Goal: Task Accomplishment & Management: Manage account settings

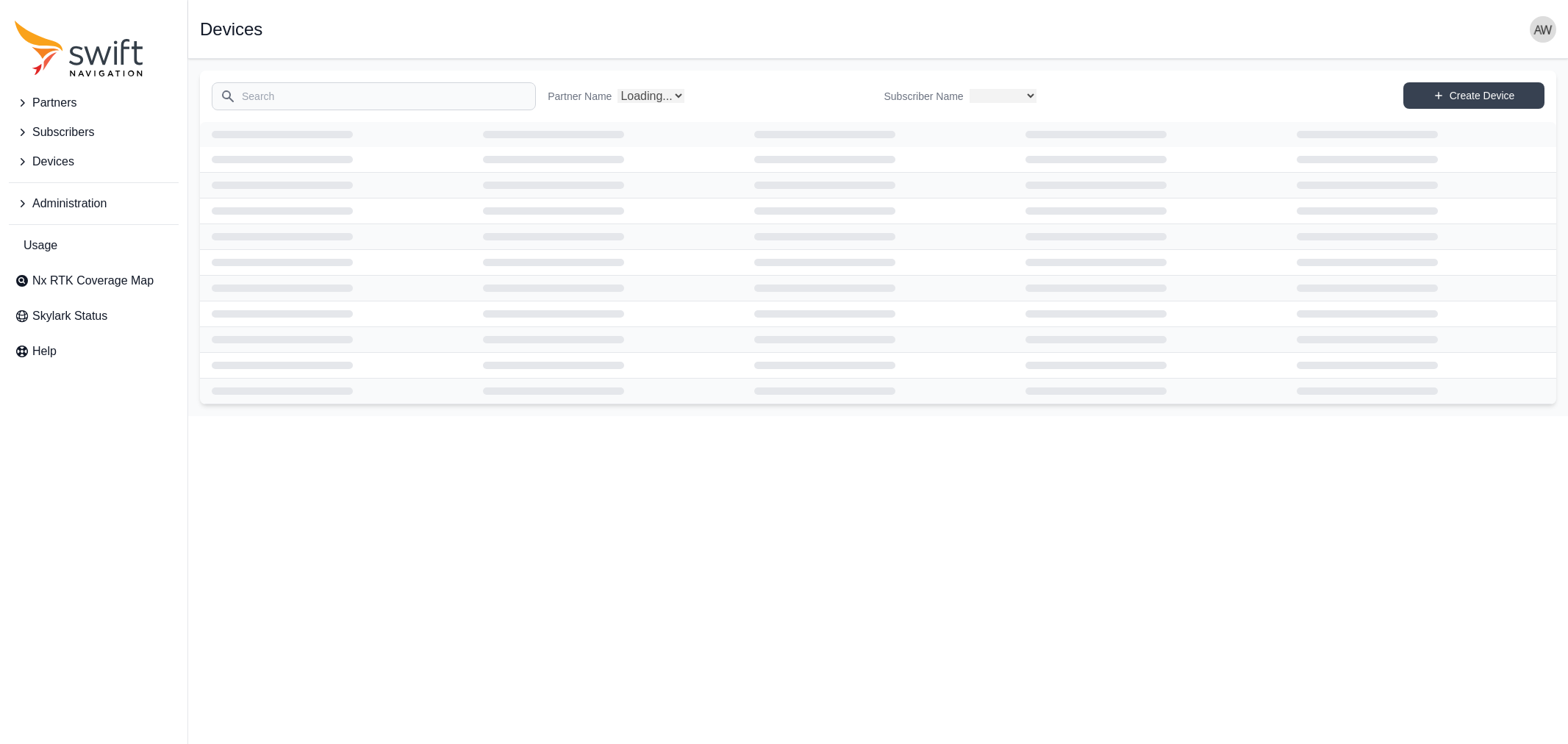
select select
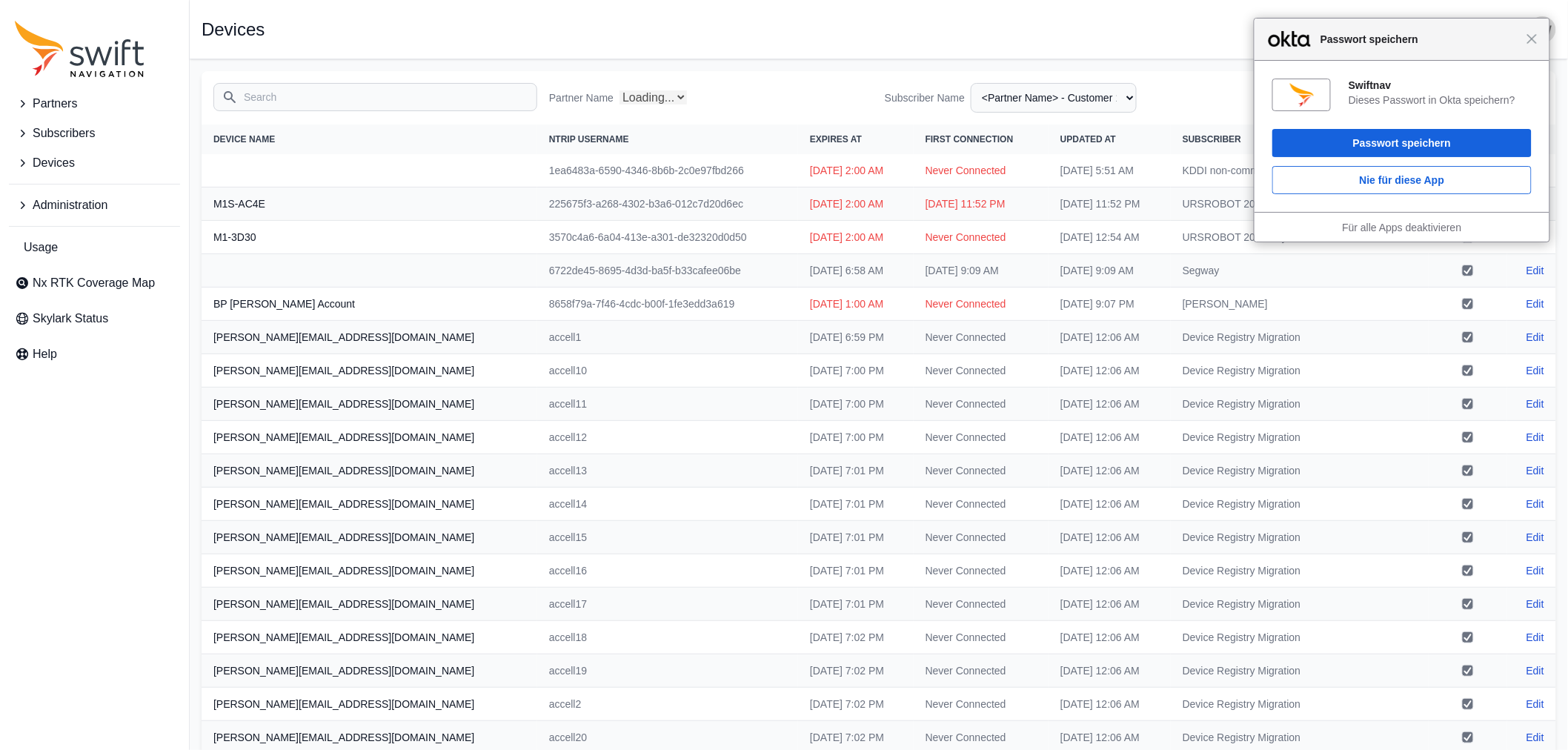
select select "Partner Name"
click at [1532, 45] on div "Schließen Passwort speichern" at bounding box center [1402, 39] width 295 height 42
click at [1536, 44] on span "Schließen" at bounding box center [1536, 39] width 11 height 11
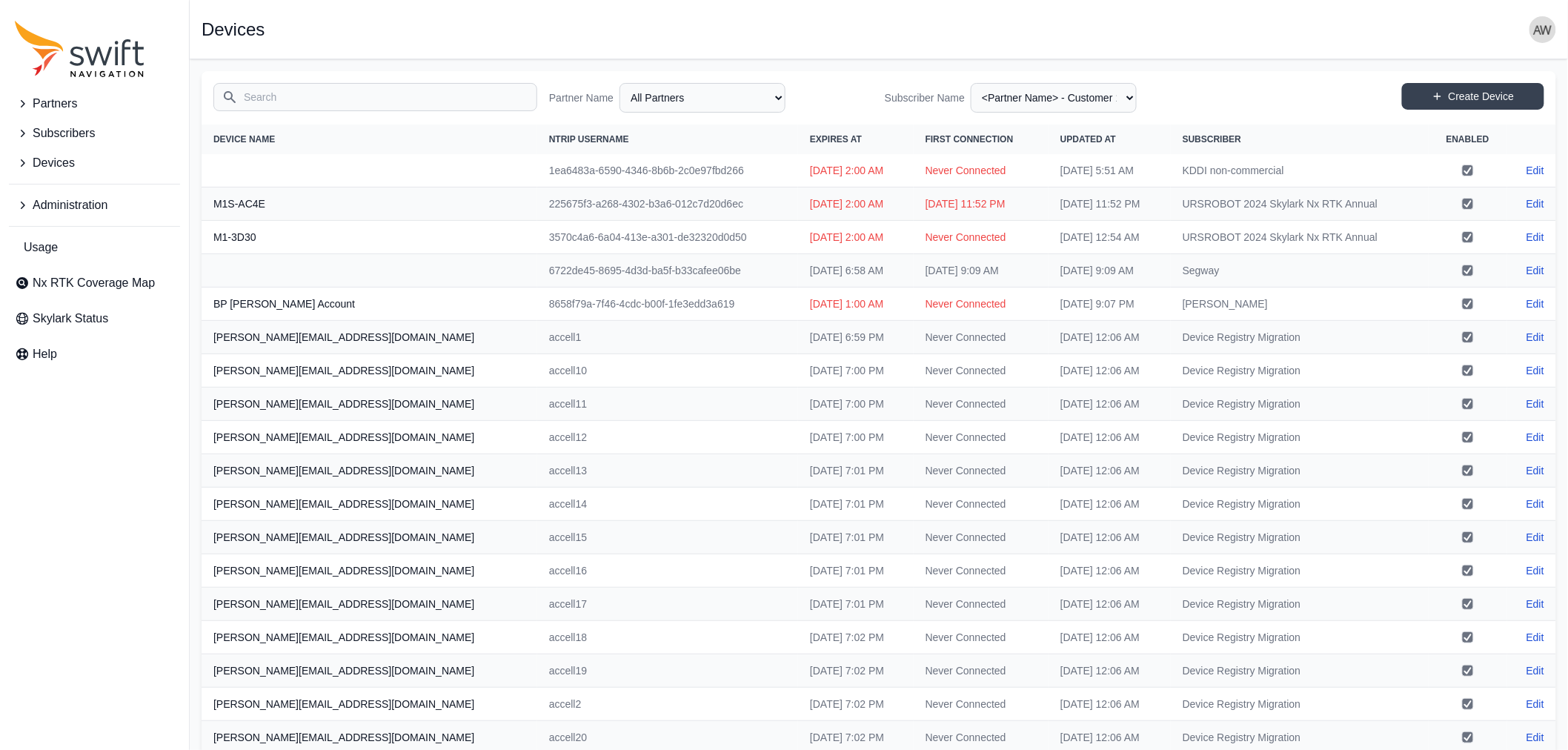
click at [1544, 33] on img "button" at bounding box center [1543, 29] width 26 height 26
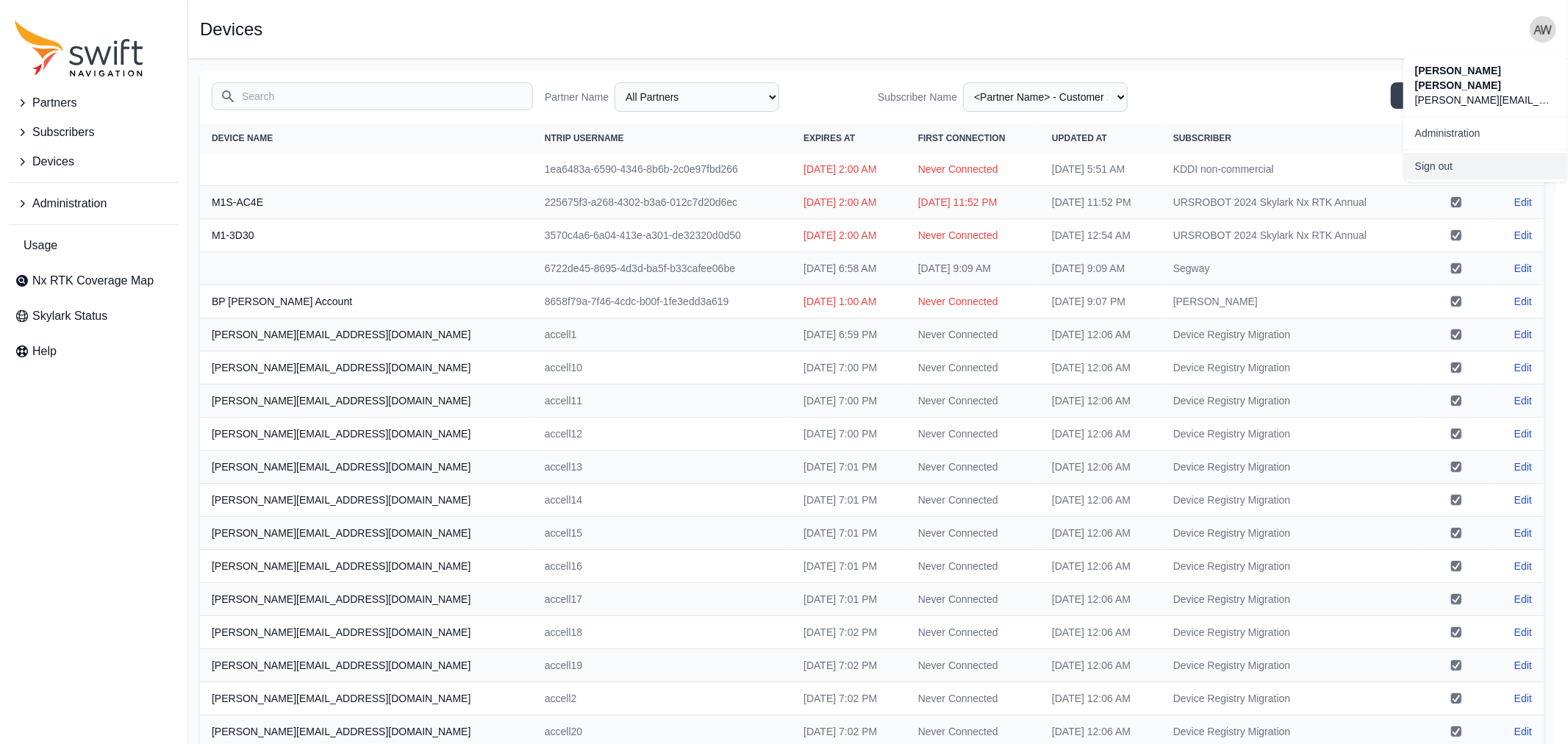
click at [1470, 153] on link "Sign out" at bounding box center [1485, 166] width 165 height 26
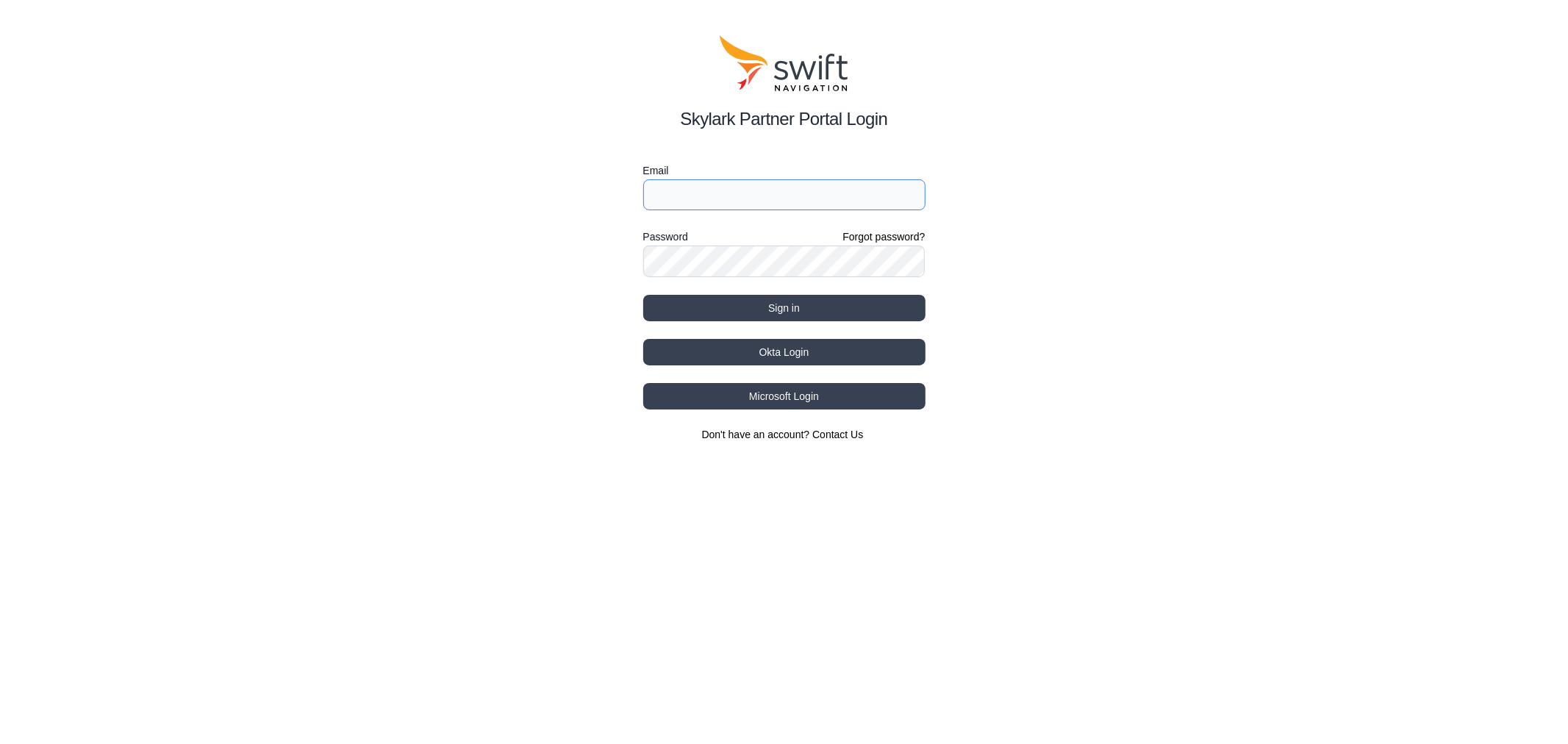
click at [738, 190] on input "Email" at bounding box center [784, 195] width 282 height 31
click at [691, 191] on input "Email" at bounding box center [784, 195] width 282 height 31
click at [0, 477] on com-1password-button at bounding box center [0, 477] width 0 height 0
type input "[PERSON_NAME][EMAIL_ADDRESS][DOMAIN_NAME]"
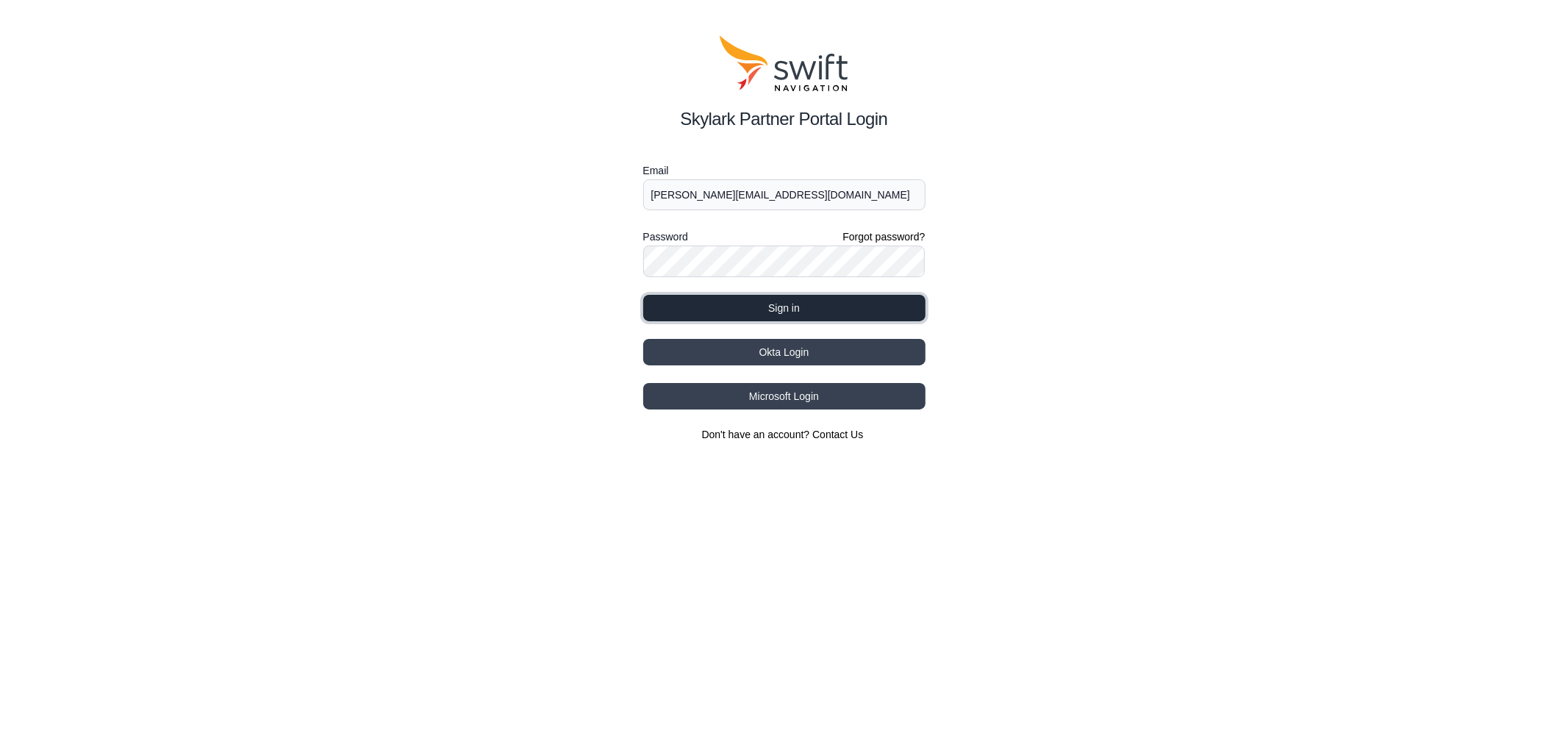
click at [762, 305] on button "Sign in" at bounding box center [784, 308] width 282 height 26
